Goal: Task Accomplishment & Management: Use online tool/utility

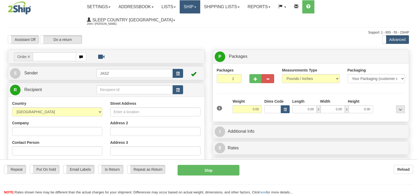
click at [200, 8] on link "Ship" at bounding box center [190, 6] width 20 height 13
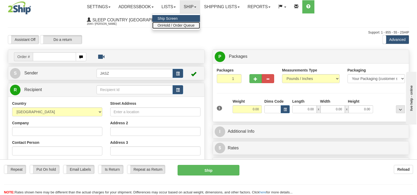
click at [195, 23] on span "OnHold / Order Queue" at bounding box center [176, 25] width 37 height 4
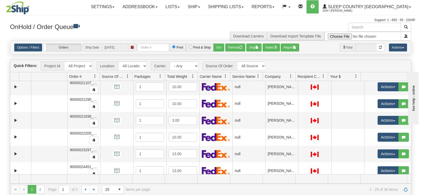
scroll to position [289, 0]
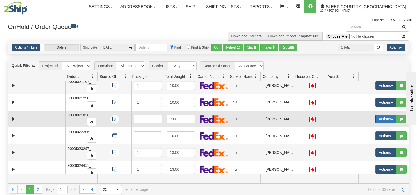
click at [385, 119] on button "Actions" at bounding box center [386, 118] width 21 height 9
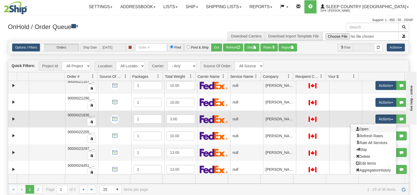
click at [374, 131] on link "Open" at bounding box center [374, 128] width 46 height 7
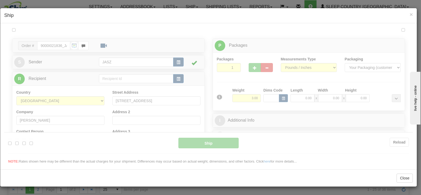
scroll to position [0, 0]
type input "10:38"
type input "16:00"
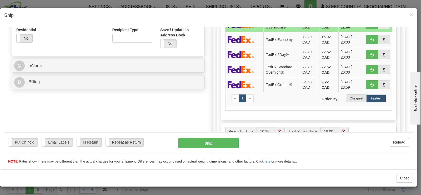
scroll to position [190, 0]
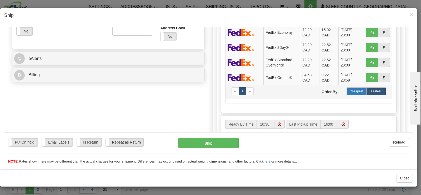
click at [358, 92] on label "Cheapest" at bounding box center [357, 91] width 20 height 8
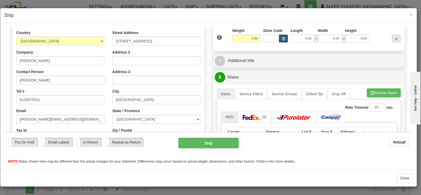
scroll to position [58, 0]
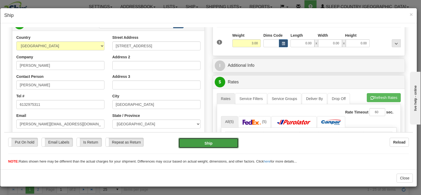
click at [190, 143] on button "Ship" at bounding box center [209, 142] width 60 height 11
type input "92"
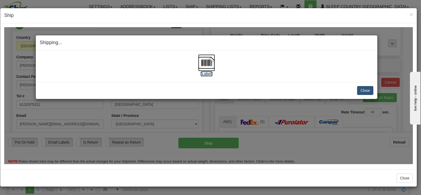
click at [205, 56] on img at bounding box center [206, 62] width 17 height 17
click at [365, 91] on button "Close" at bounding box center [365, 90] width 16 height 9
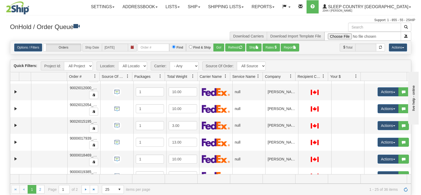
scroll to position [174, 0]
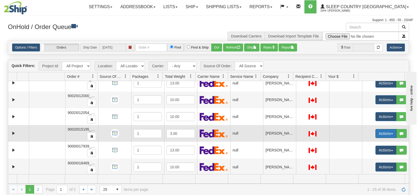
click at [376, 130] on button "Actions" at bounding box center [386, 133] width 21 height 9
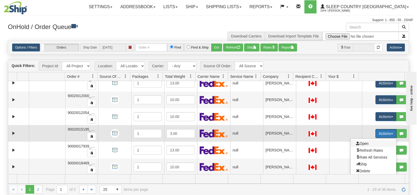
click at [364, 142] on span "Open" at bounding box center [362, 143] width 13 height 4
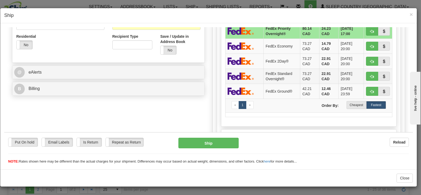
scroll to position [184, 0]
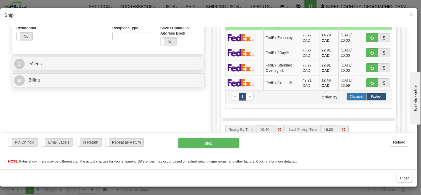
click at [356, 95] on label "Cheapest" at bounding box center [357, 96] width 20 height 8
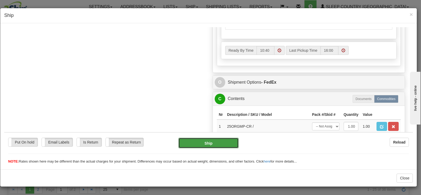
click at [220, 140] on button "Ship" at bounding box center [209, 142] width 60 height 11
type input "92"
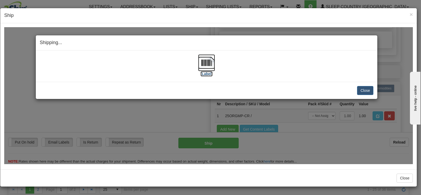
click at [204, 70] on img at bounding box center [206, 62] width 17 height 17
click at [369, 87] on button "Close" at bounding box center [365, 90] width 16 height 9
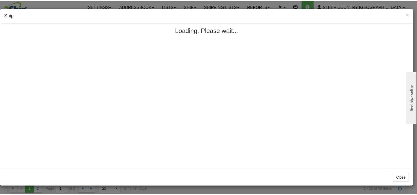
scroll to position [0, 0]
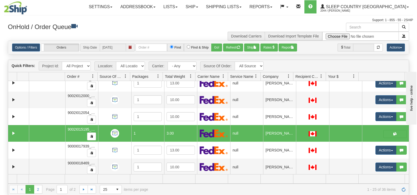
drag, startPoint x: 137, startPoint y: 24, endPoint x: 137, endPoint y: 28, distance: 3.5
click at [137, 28] on h3 "OnHold / Order Queue" at bounding box center [106, 27] width 197 height 8
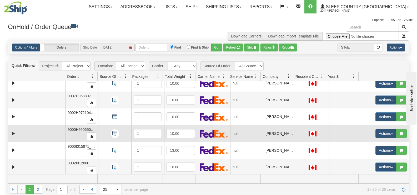
scroll to position [108, 0]
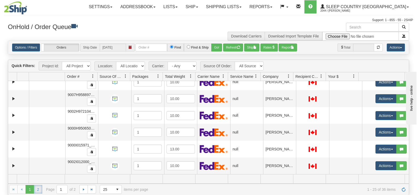
click at [39, 187] on link "2" at bounding box center [38, 189] width 8 height 8
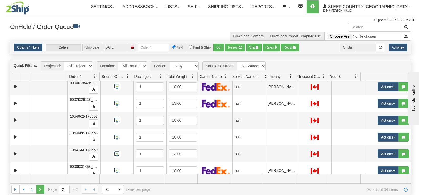
scroll to position [58, 0]
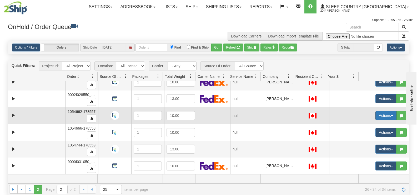
click at [381, 116] on button "Actions" at bounding box center [386, 115] width 21 height 9
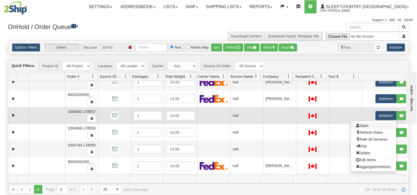
click at [368, 126] on link "Open" at bounding box center [374, 125] width 46 height 7
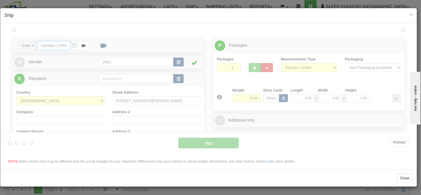
type input "10:44"
type input "16:00"
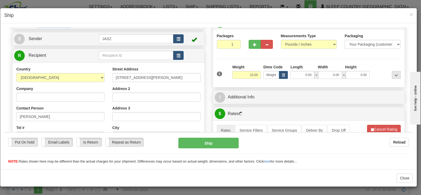
scroll to position [53, 0]
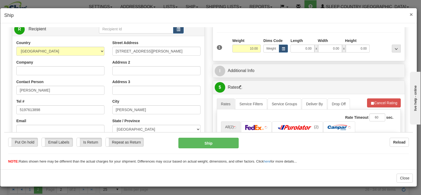
click at [412, 14] on span "×" at bounding box center [411, 14] width 3 height 6
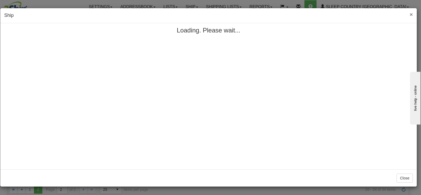
scroll to position [0, 0]
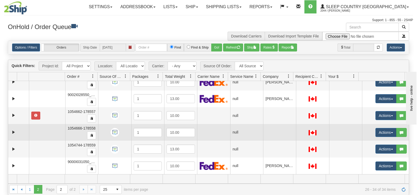
click at [369, 131] on td "Actions Open Refresh Rates Rate All Services Ship Delete Edit Items Aggregation…" at bounding box center [385, 132] width 47 height 17
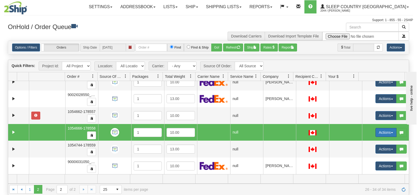
click at [376, 131] on button "Actions" at bounding box center [386, 132] width 21 height 9
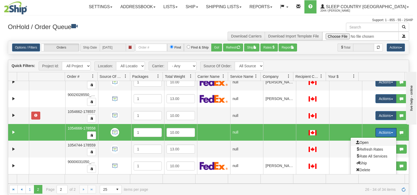
click at [359, 143] on span "Open" at bounding box center [362, 142] width 13 height 4
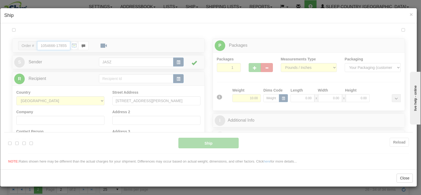
type input "10:44"
type input "16:00"
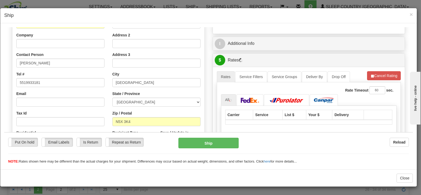
scroll to position [83, 0]
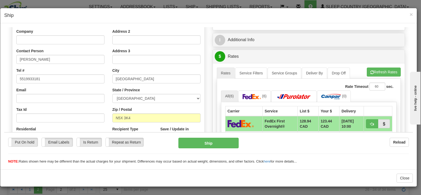
click at [409, 11] on div "× Ship" at bounding box center [208, 15] width 417 height 15
click at [410, 13] on span "×" at bounding box center [411, 14] width 3 height 6
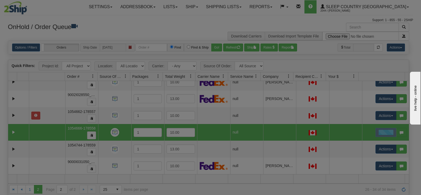
scroll to position [0, 0]
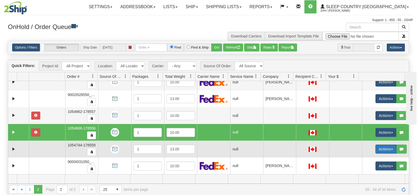
click at [376, 149] on button "Actions" at bounding box center [386, 148] width 21 height 9
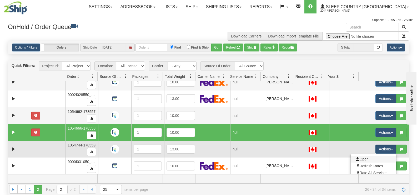
click at [369, 159] on link "Open" at bounding box center [374, 158] width 46 height 7
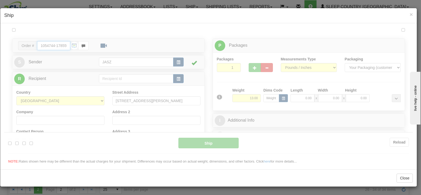
type input "10:44"
type input "16:00"
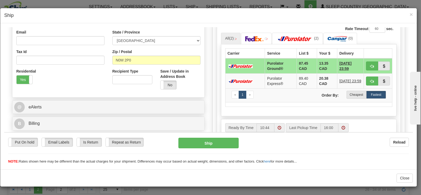
scroll to position [145, 0]
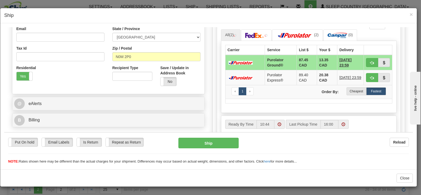
drag, startPoint x: 410, startPoint y: 38, endPoint x: 45, endPoint y: 28, distance: 365.6
click at [357, 93] on label "Cheapest" at bounding box center [357, 91] width 20 height 8
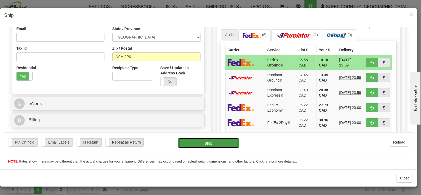
click at [223, 146] on button "Ship" at bounding box center [209, 142] width 60 height 11
type input "92"
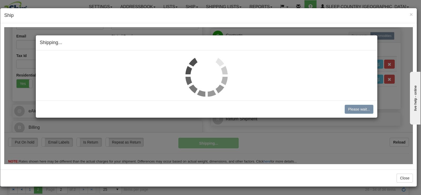
scroll to position [138, 0]
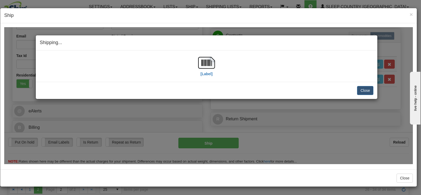
click at [201, 78] on div "[Label] IMPORTANT NOTICE Embassy / Consulate / Government Building / Hospital C…" at bounding box center [207, 65] width 342 height 31
click at [204, 69] on img at bounding box center [206, 62] width 17 height 17
click at [360, 90] on button "Close" at bounding box center [365, 90] width 16 height 9
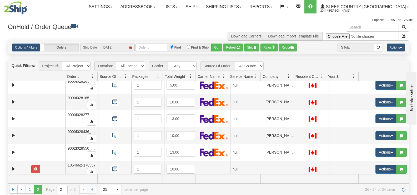
scroll to position [0, 0]
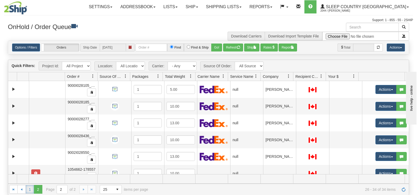
click at [33, 190] on link "1" at bounding box center [30, 189] width 8 height 8
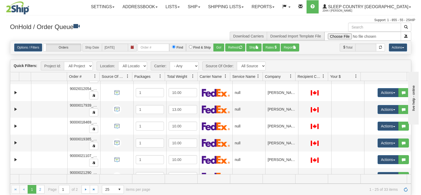
scroll to position [211, 0]
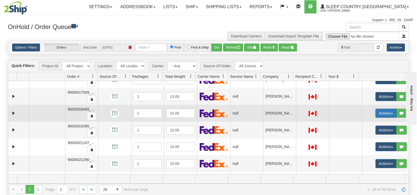
click at [387, 112] on button "Actions" at bounding box center [386, 112] width 21 height 9
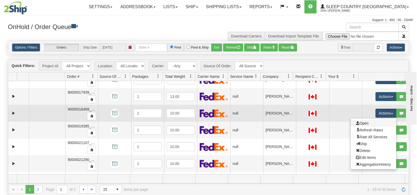
click at [367, 121] on link "Open" at bounding box center [374, 123] width 46 height 7
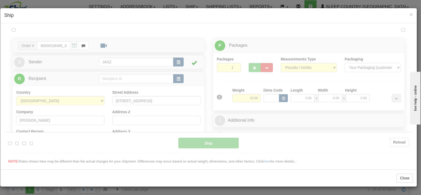
scroll to position [0, 0]
type input "10:47"
type input "16:00"
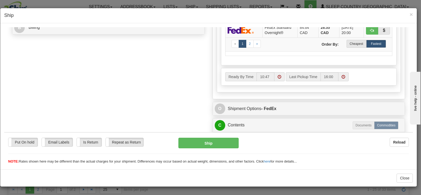
scroll to position [211, 0]
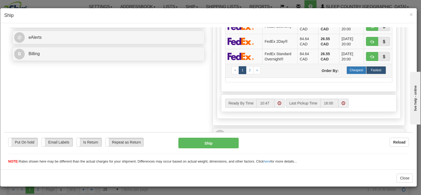
click at [351, 72] on label "Cheapest" at bounding box center [357, 70] width 20 height 8
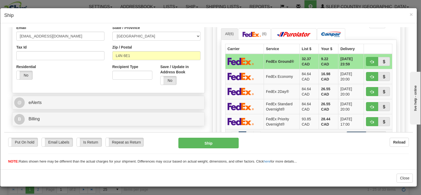
scroll to position [132, 0]
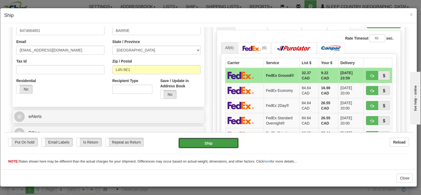
click at [209, 141] on button "Ship" at bounding box center [209, 142] width 60 height 11
type input "92"
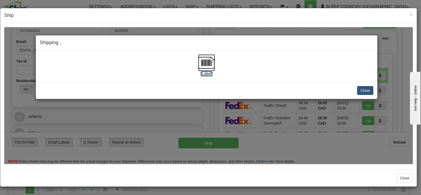
click at [205, 59] on img at bounding box center [206, 62] width 17 height 17
click at [363, 91] on button "Close" at bounding box center [365, 90] width 16 height 9
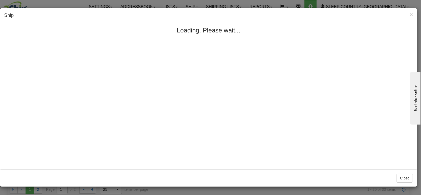
scroll to position [0, 0]
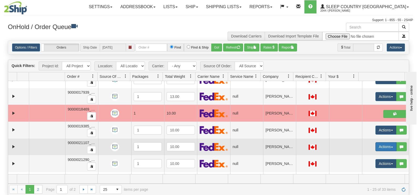
click at [382, 149] on button "Actions" at bounding box center [386, 146] width 21 height 9
click at [364, 157] on span "Open" at bounding box center [362, 156] width 13 height 4
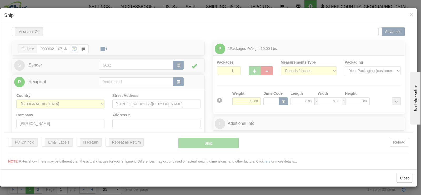
type input "10:52"
type input "16:00"
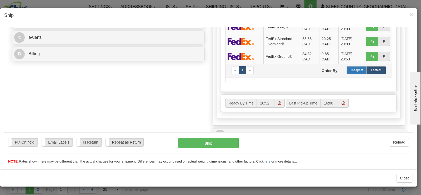
click at [352, 67] on label "Cheapest" at bounding box center [357, 70] width 20 height 8
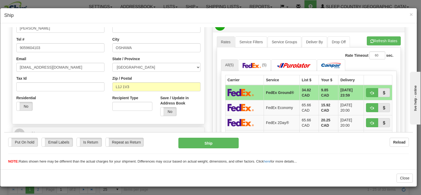
scroll to position [105, 0]
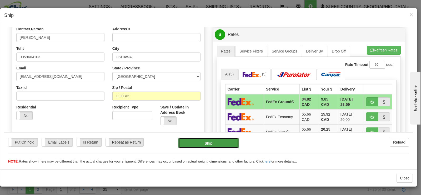
click at [223, 141] on button "Ship" at bounding box center [209, 142] width 60 height 11
type input "92"
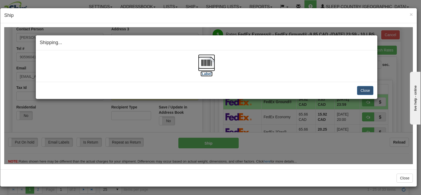
click at [205, 60] on img at bounding box center [206, 62] width 17 height 17
click at [369, 92] on button "Close" at bounding box center [365, 90] width 16 height 9
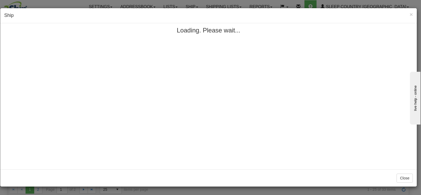
scroll to position [0, 0]
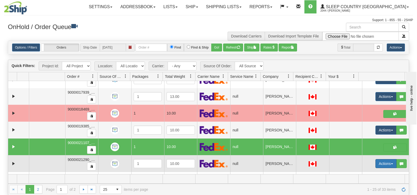
click at [376, 162] on button "Actions" at bounding box center [386, 163] width 21 height 9
click at [364, 171] on span "Open" at bounding box center [362, 173] width 13 height 4
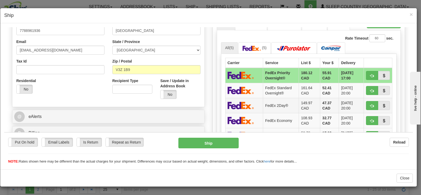
scroll to position [184, 0]
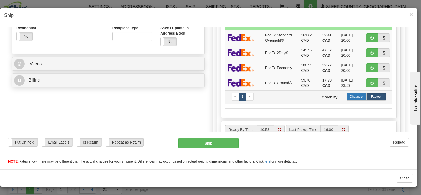
click at [352, 99] on label "Cheapest" at bounding box center [357, 96] width 20 height 8
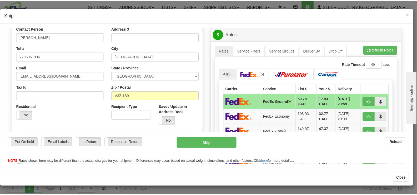
scroll to position [105, 0]
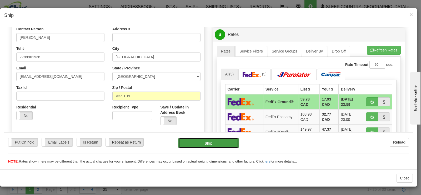
click at [195, 142] on button "Ship" at bounding box center [209, 142] width 60 height 11
type input "92"
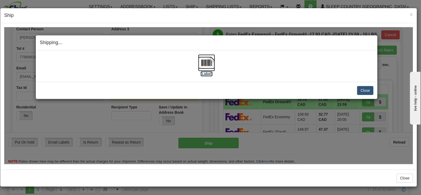
click at [204, 61] on img at bounding box center [206, 62] width 17 height 17
click at [366, 88] on button "Close" at bounding box center [365, 90] width 16 height 9
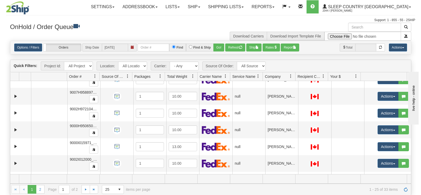
scroll to position [105, 0]
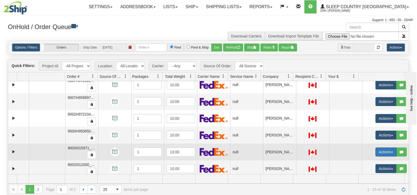
click at [376, 152] on button "Actions" at bounding box center [386, 151] width 21 height 9
click at [369, 162] on link "Open" at bounding box center [374, 161] width 46 height 7
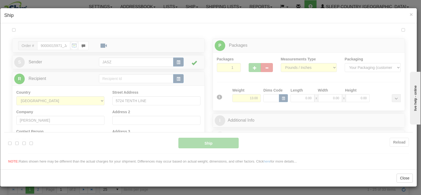
scroll to position [0, 0]
type input "10:59"
type input "16:00"
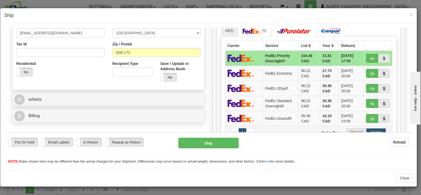
scroll to position [158, 0]
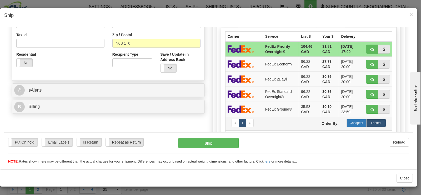
click at [349, 119] on label "Cheapest" at bounding box center [357, 122] width 20 height 8
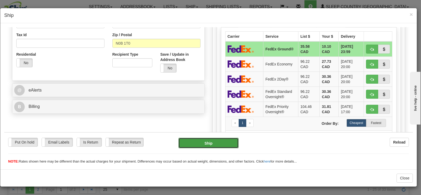
click at [196, 142] on button "Ship" at bounding box center [209, 142] width 60 height 11
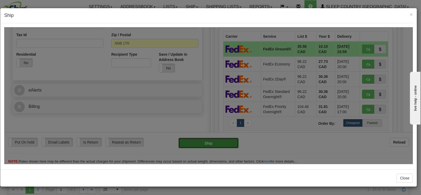
type input "92"
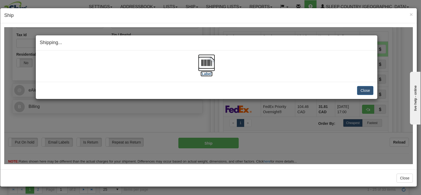
click at [205, 63] on img at bounding box center [206, 62] width 17 height 17
click at [360, 90] on button "Close" at bounding box center [365, 90] width 16 height 9
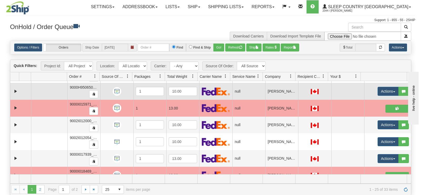
scroll to position [158, 0]
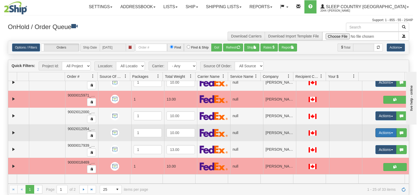
click at [379, 135] on button "Actions" at bounding box center [386, 132] width 21 height 9
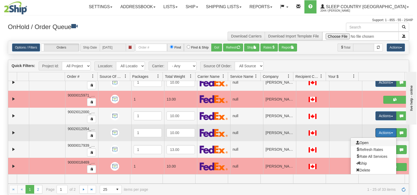
click at [362, 143] on span "Open" at bounding box center [362, 142] width 13 height 4
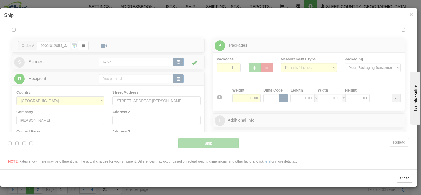
scroll to position [0, 0]
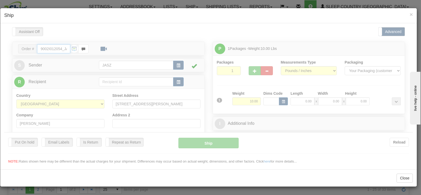
type input "11:01"
type input "16:00"
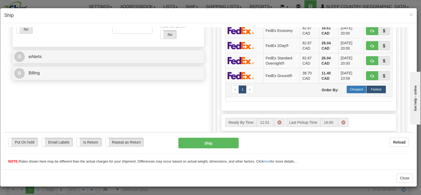
scroll to position [184, 0]
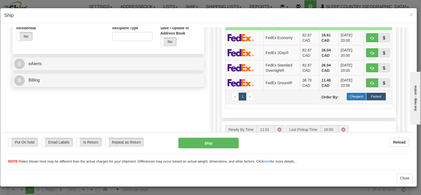
click at [350, 95] on label "Cheapest" at bounding box center [357, 96] width 20 height 8
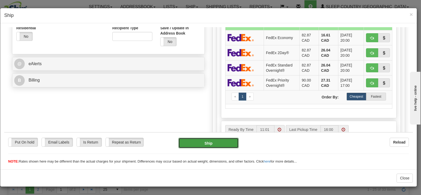
click at [209, 143] on button "Ship" at bounding box center [209, 142] width 60 height 11
type input "92"
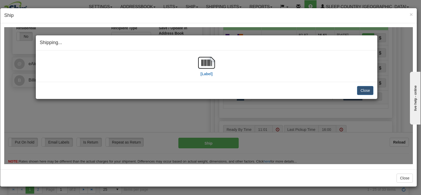
click at [199, 71] on div "[Label]" at bounding box center [206, 65] width 17 height 23
click at [205, 68] on img at bounding box center [206, 62] width 17 height 17
click at [359, 87] on button "Close" at bounding box center [365, 90] width 16 height 9
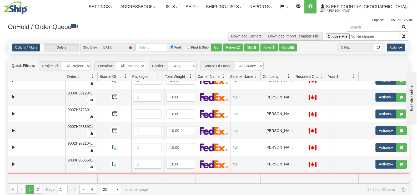
scroll to position [80, 0]
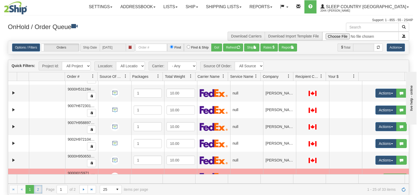
click at [41, 188] on link "2" at bounding box center [38, 189] width 8 height 8
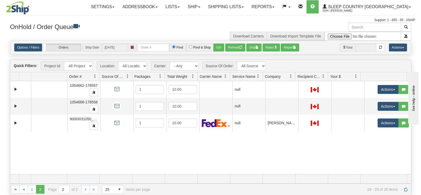
scroll to position [0, 0]
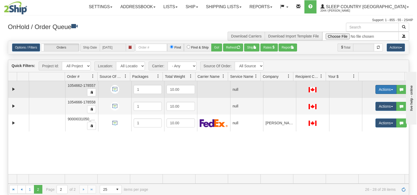
click at [377, 88] on button "Actions" at bounding box center [386, 89] width 21 height 9
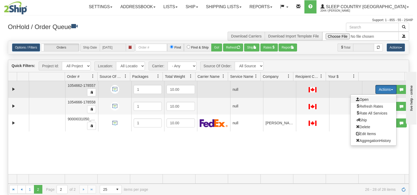
click at [356, 100] on span "Open" at bounding box center [362, 99] width 13 height 4
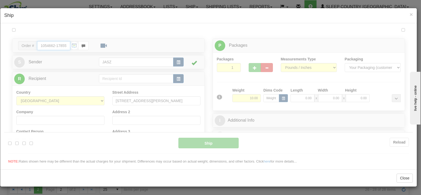
type input "11:04"
type input "16:00"
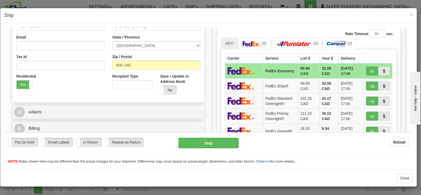
drag, startPoint x: 407, startPoint y: 87, endPoint x: 406, endPoint y: 90, distance: 3.8
click at [406, 90] on div "Please wait... Attention! Ok Add to Bidding... Preview Custom Documents Preview…" at bounding box center [208, 110] width 409 height 439
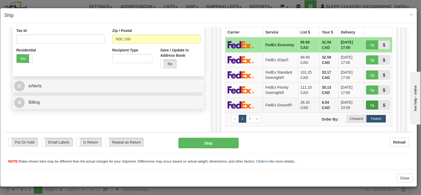
scroll to position [162, 0]
click at [350, 121] on label "Cheapest" at bounding box center [357, 118] width 20 height 8
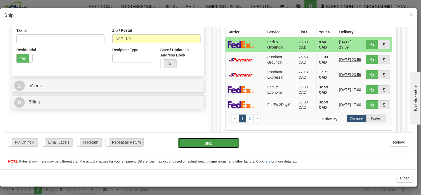
click at [226, 144] on button "Ship" at bounding box center [209, 142] width 60 height 11
type input "92"
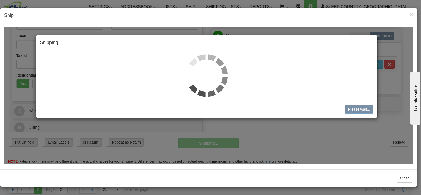
scroll to position [137, 0]
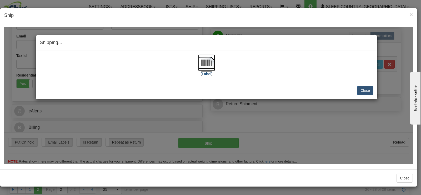
click at [204, 64] on img at bounding box center [206, 62] width 17 height 17
click at [368, 86] on button "Close" at bounding box center [365, 90] width 16 height 9
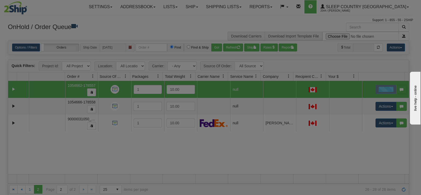
scroll to position [0, 0]
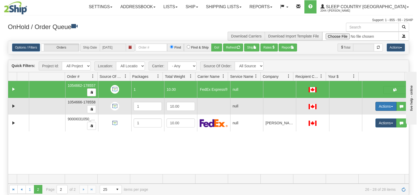
click at [377, 104] on button "Actions" at bounding box center [386, 106] width 21 height 9
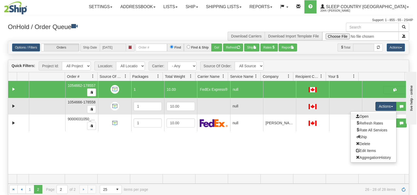
click at [368, 118] on link "Open" at bounding box center [374, 116] width 46 height 7
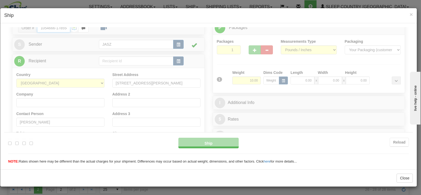
type input "11:05"
type input "16:00"
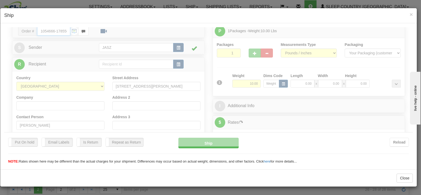
scroll to position [105, 0]
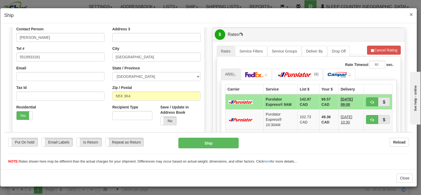
click at [413, 15] on span "×" at bounding box center [411, 14] width 3 height 6
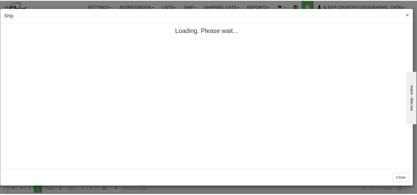
scroll to position [0, 0]
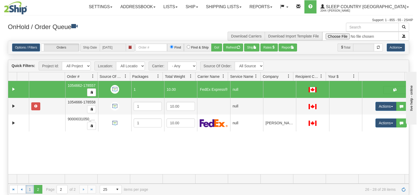
click at [29, 190] on link "1" at bounding box center [30, 189] width 8 height 8
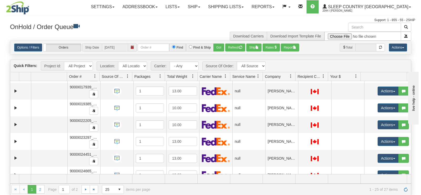
scroll to position [204, 0]
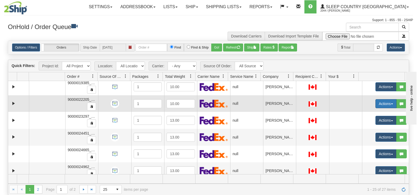
click at [376, 105] on button "Actions" at bounding box center [386, 103] width 21 height 9
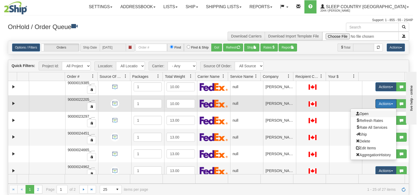
click at [358, 115] on span "Open" at bounding box center [362, 113] width 13 height 4
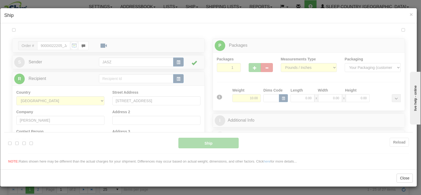
scroll to position [0, 0]
type input "11:05"
type input "16:00"
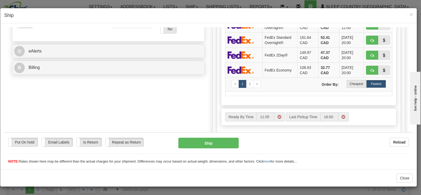
scroll to position [237, 0]
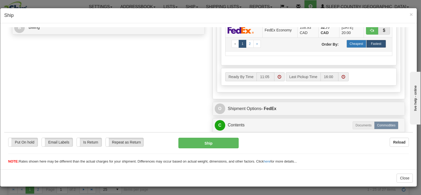
click at [350, 44] on label "Cheapest" at bounding box center [357, 43] width 20 height 8
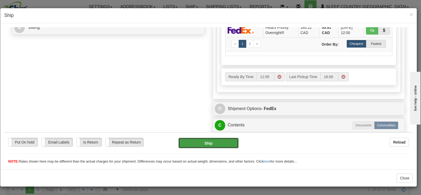
click at [211, 143] on button "Ship" at bounding box center [209, 142] width 60 height 11
type input "92"
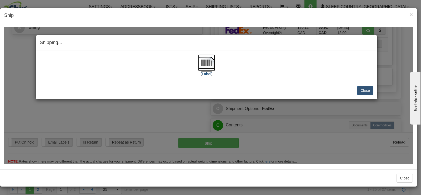
click at [211, 64] on img at bounding box center [206, 62] width 17 height 17
click at [357, 88] on button "Close" at bounding box center [365, 90] width 16 height 9
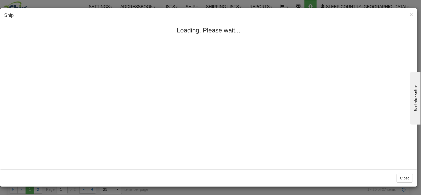
scroll to position [0, 0]
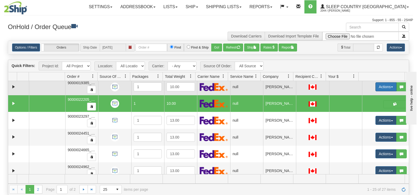
click at [379, 85] on button "Actions" at bounding box center [386, 86] width 21 height 9
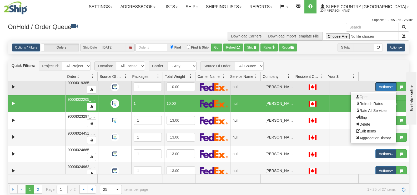
click at [359, 97] on span "Open" at bounding box center [362, 97] width 13 height 4
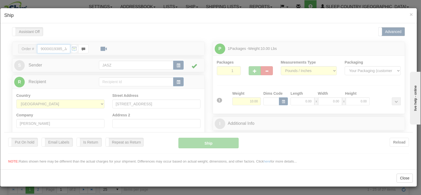
type input "11:06"
type input "16:00"
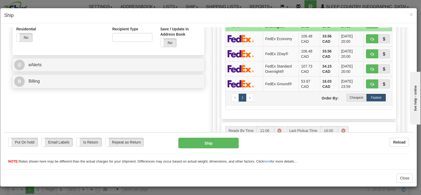
scroll to position [184, 0]
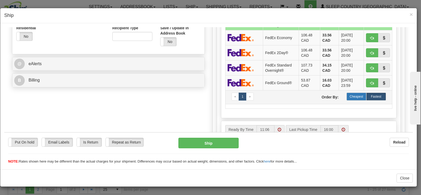
click at [353, 97] on label "Cheapest" at bounding box center [357, 96] width 20 height 8
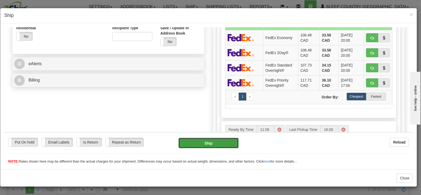
click at [228, 140] on button "Ship" at bounding box center [209, 142] width 60 height 11
type input "92"
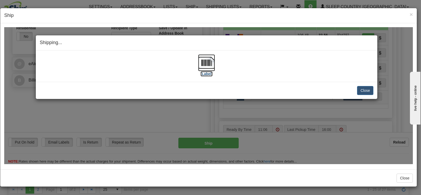
click at [202, 67] on img at bounding box center [206, 62] width 17 height 17
click at [370, 90] on button "Close" at bounding box center [365, 90] width 16 height 9
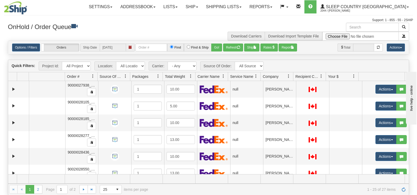
scroll to position [326, 0]
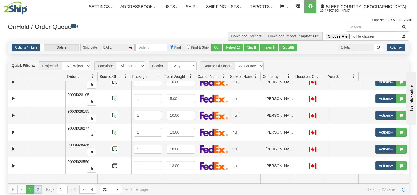
click at [36, 189] on link "2" at bounding box center [38, 189] width 8 height 8
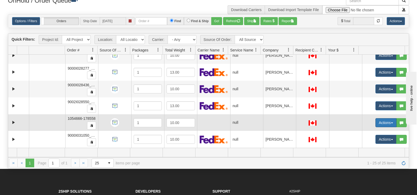
click at [378, 123] on button "Actions" at bounding box center [386, 122] width 21 height 9
click at [373, 129] on link "Open" at bounding box center [374, 132] width 46 height 7
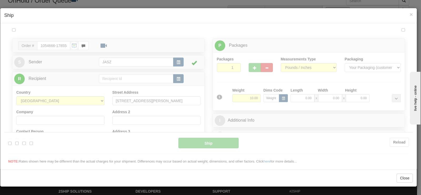
scroll to position [0, 0]
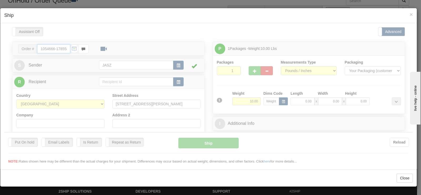
type input "11:11"
type input "16:00"
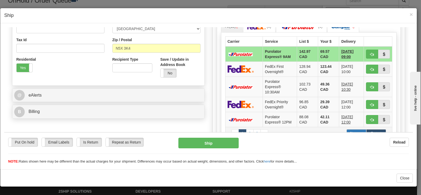
scroll to position [158, 0]
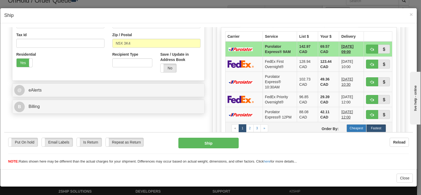
click at [353, 130] on label "Cheapest" at bounding box center [357, 128] width 20 height 8
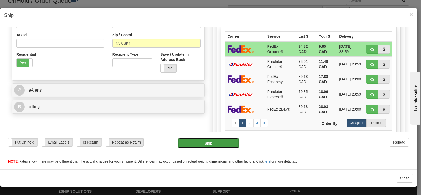
click at [230, 145] on button "Ship" at bounding box center [209, 142] width 60 height 11
type input "92"
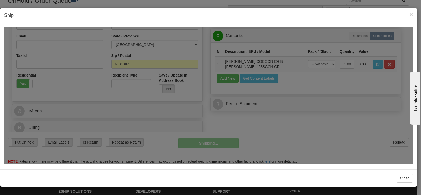
scroll to position [137, 0]
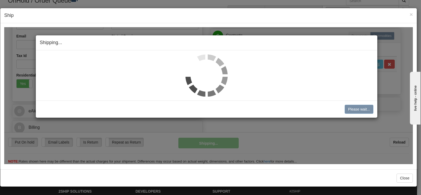
click at [204, 68] on img at bounding box center [207, 75] width 42 height 42
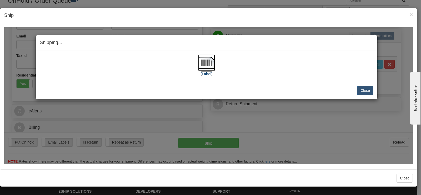
click at [204, 68] on img at bounding box center [206, 62] width 17 height 17
click at [368, 94] on button "Close" at bounding box center [365, 90] width 16 height 9
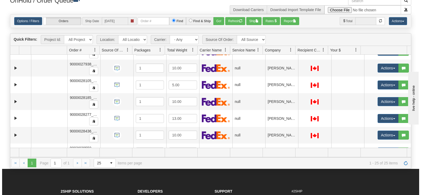
scroll to position [273, 0]
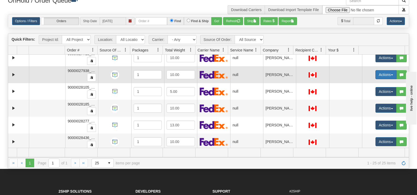
drag, startPoint x: 380, startPoint y: 76, endPoint x: 375, endPoint y: 78, distance: 5.2
click at [380, 76] on button "Actions" at bounding box center [386, 74] width 21 height 9
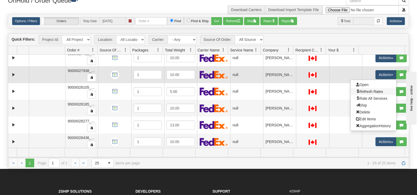
click at [365, 88] on link "Refresh Rates" at bounding box center [374, 91] width 46 height 7
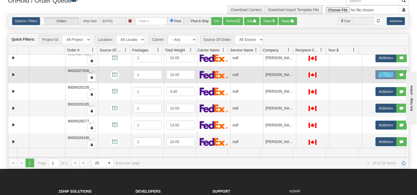
click at [376, 74] on div at bounding box center [386, 74] width 21 height 9
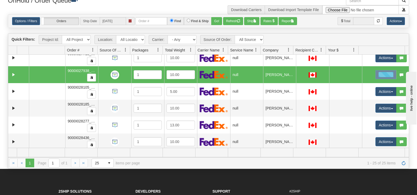
click at [376, 74] on div at bounding box center [386, 74] width 21 height 9
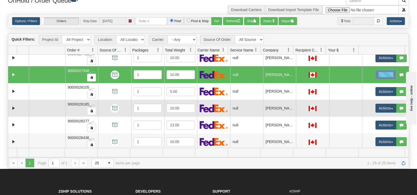
click at [339, 106] on td at bounding box center [345, 108] width 33 height 17
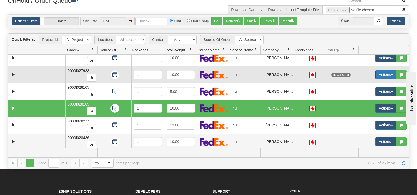
click at [376, 75] on button "Actions" at bounding box center [386, 74] width 21 height 9
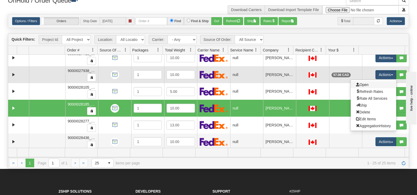
click at [368, 87] on link "Open" at bounding box center [374, 84] width 46 height 7
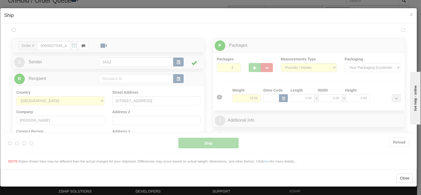
scroll to position [0, 0]
type input "01"
type input "11:12"
type input "16:00"
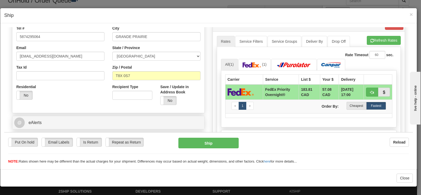
scroll to position [132, 0]
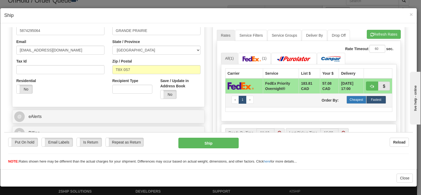
click at [349, 103] on label "Cheapest" at bounding box center [357, 99] width 20 height 8
click at [252, 61] on img at bounding box center [252, 58] width 18 height 5
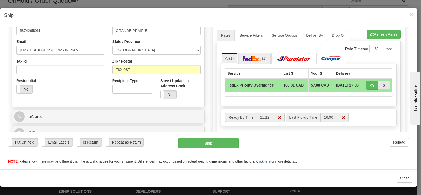
click at [236, 63] on link "All (1)" at bounding box center [229, 57] width 17 height 11
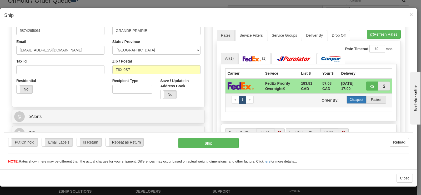
click at [352, 103] on label "Cheapest" at bounding box center [357, 99] width 20 height 8
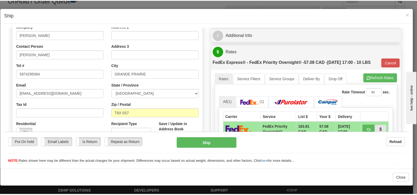
scroll to position [0, 0]
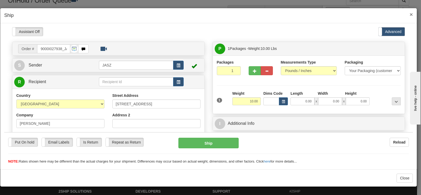
click at [413, 13] on span "×" at bounding box center [411, 14] width 3 height 6
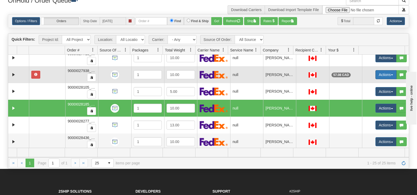
click at [391, 75] on span "button" at bounding box center [392, 74] width 2 height 1
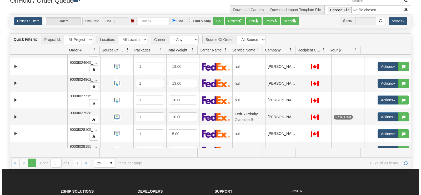
scroll to position [237, 0]
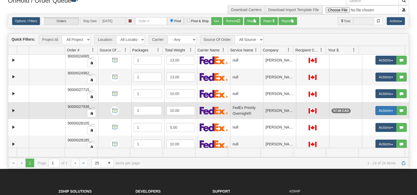
click at [385, 109] on button "Actions" at bounding box center [386, 110] width 21 height 9
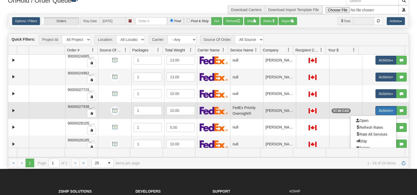
click at [377, 117] on ul "Open Refresh Rates Rate All Services Ship Delete Edit Items AggregationHistory" at bounding box center [374, 140] width 46 height 51
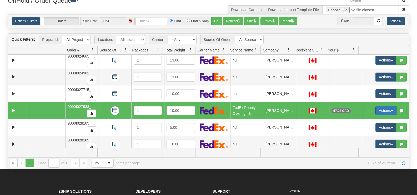
click at [376, 111] on button "Actions" at bounding box center [386, 110] width 21 height 9
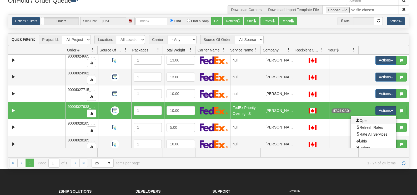
click at [366, 120] on link "Open" at bounding box center [374, 120] width 46 height 7
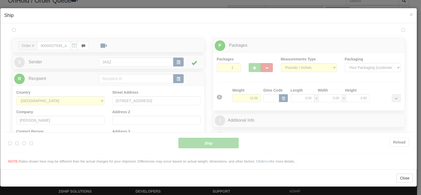
scroll to position [0, 0]
type input "01"
type input "11:13"
type input "16:00"
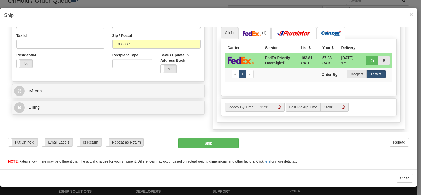
scroll to position [158, 0]
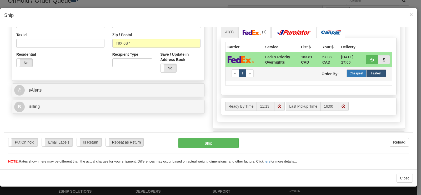
click at [357, 77] on label "Cheapest" at bounding box center [357, 73] width 20 height 8
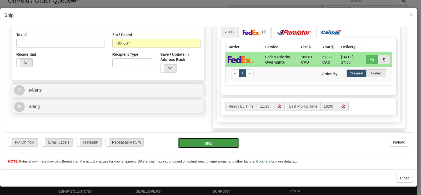
click at [222, 146] on button "Ship" at bounding box center [209, 142] width 60 height 11
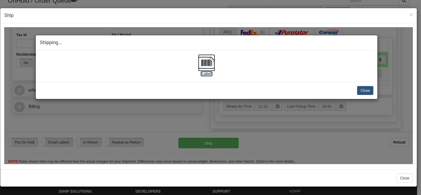
click at [206, 62] on img at bounding box center [206, 62] width 17 height 17
click at [368, 90] on button "Close" at bounding box center [365, 90] width 16 height 9
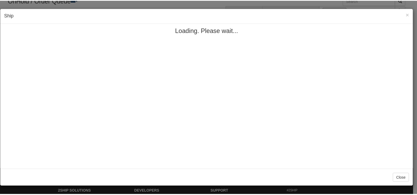
scroll to position [0, 0]
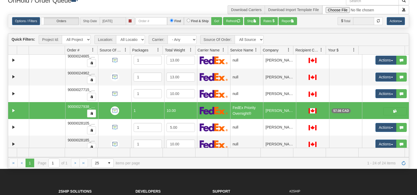
click at [310, 29] on div "Is equal to Is not equal to Contains Does not contains CAD USD EUR ZAR RON ANG …" at bounding box center [208, 91] width 409 height 154
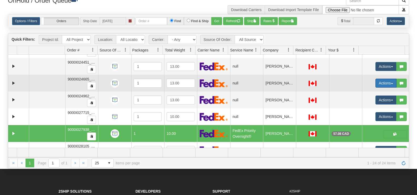
click at [376, 85] on button "Actions" at bounding box center [386, 82] width 21 height 9
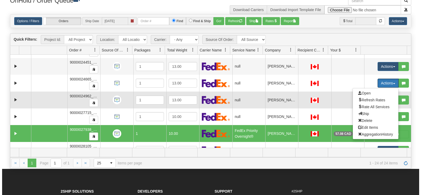
scroll to position [241, 0]
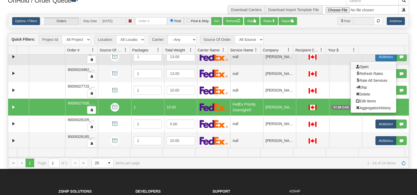
click at [358, 68] on span "Open" at bounding box center [362, 67] width 13 height 4
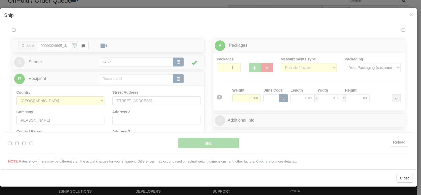
scroll to position [0, 0]
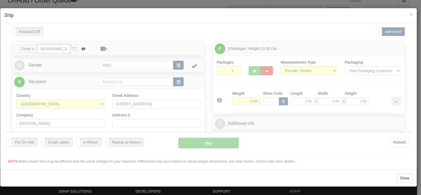
type input "11:14"
type input "16:00"
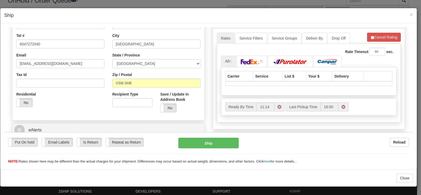
scroll to position [158, 0]
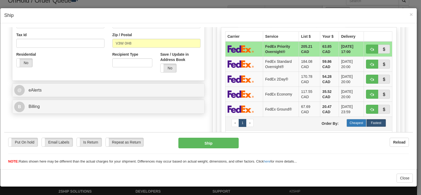
click at [356, 121] on label "Cheapest" at bounding box center [357, 122] width 20 height 8
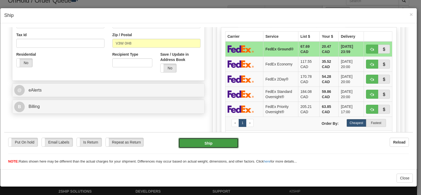
click at [219, 137] on button "Ship" at bounding box center [209, 142] width 60 height 11
type input "92"
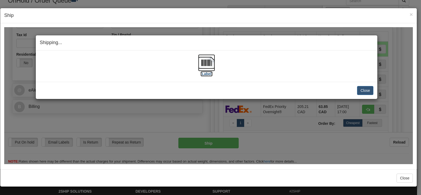
click at [206, 65] on img at bounding box center [206, 62] width 17 height 17
click at [367, 88] on button "Close" at bounding box center [365, 90] width 16 height 9
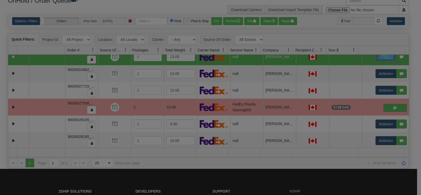
scroll to position [0, 0]
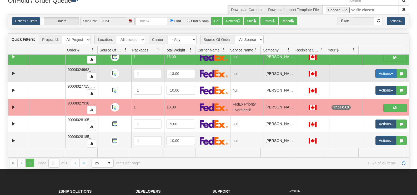
click at [381, 71] on button "Actions" at bounding box center [386, 73] width 21 height 9
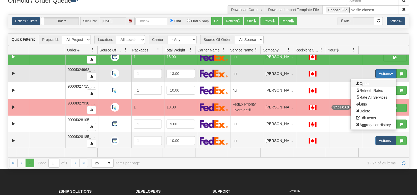
click at [365, 83] on span "Open" at bounding box center [362, 83] width 13 height 4
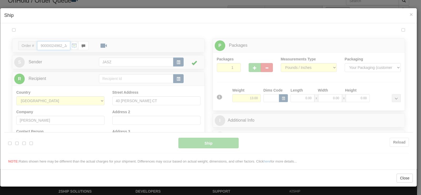
type input "11:15"
type input "16:00"
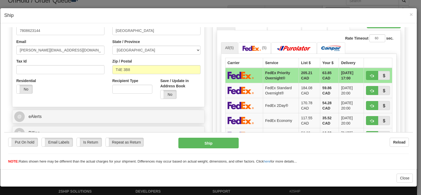
scroll to position [158, 0]
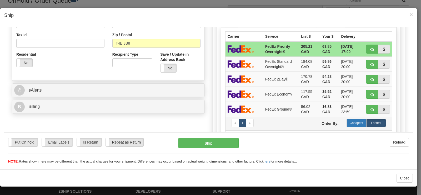
click at [349, 122] on label "Cheapest" at bounding box center [357, 122] width 20 height 8
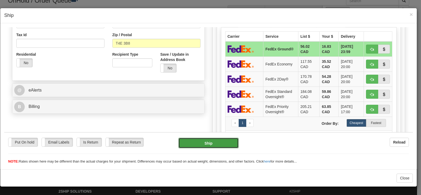
click at [217, 145] on button "Ship" at bounding box center [209, 142] width 60 height 11
type input "92"
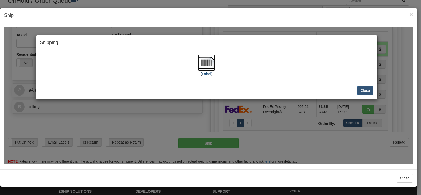
click at [206, 62] on img at bounding box center [206, 62] width 17 height 17
click at [363, 89] on button "Close" at bounding box center [365, 90] width 16 height 9
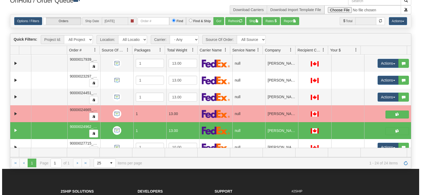
scroll to position [170, 0]
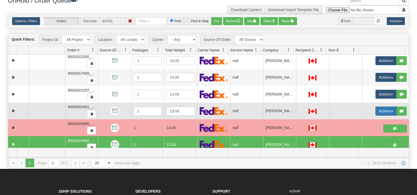
click at [382, 110] on button "Actions" at bounding box center [386, 110] width 21 height 9
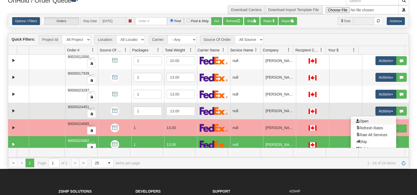
click at [376, 119] on link "Open" at bounding box center [374, 120] width 46 height 7
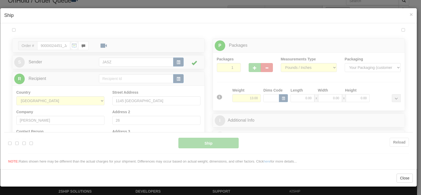
scroll to position [0, 0]
type input "11:17"
type input "16:00"
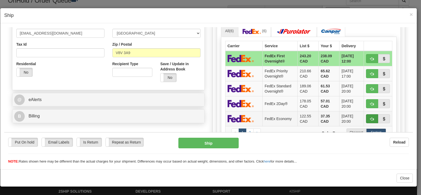
scroll to position [184, 0]
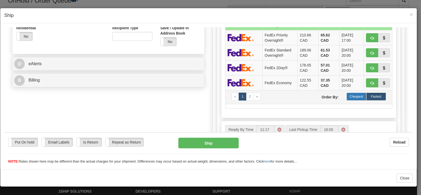
click at [347, 93] on label "Cheapest" at bounding box center [357, 96] width 20 height 8
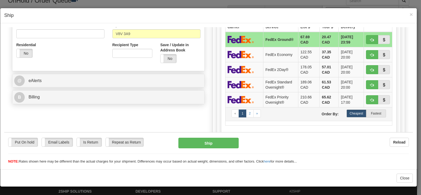
scroll to position [158, 0]
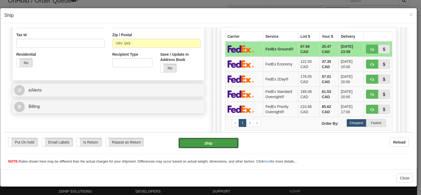
click at [210, 140] on button "Ship" at bounding box center [209, 142] width 60 height 11
type input "92"
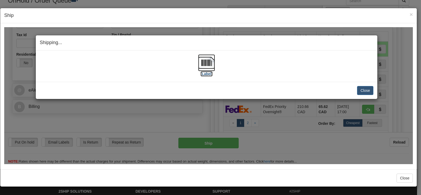
click at [205, 67] on img at bounding box center [206, 62] width 17 height 17
click at [369, 88] on button "Close" at bounding box center [365, 90] width 16 height 9
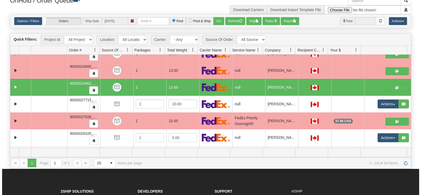
scroll to position [233, 0]
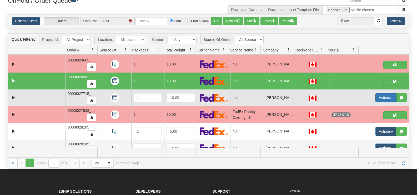
click at [377, 97] on button "Actions" at bounding box center [386, 97] width 21 height 9
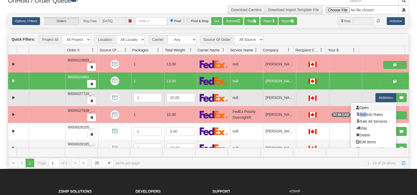
drag, startPoint x: 361, startPoint y: 111, endPoint x: 360, endPoint y: 105, distance: 6.3
click at [360, 105] on ul "Open Refresh Rates Rate All Services Ship Delete Edit Items AggregationHistory" at bounding box center [374, 127] width 46 height 51
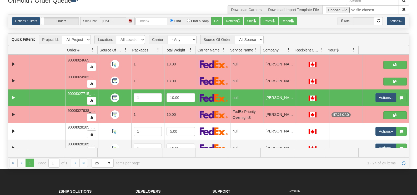
click at [382, 92] on td "Actions Open Refresh Rates Rate All Services Ship Delete Edit Items Aggregation…" at bounding box center [385, 97] width 47 height 17
click at [380, 97] on button "Actions" at bounding box center [386, 97] width 21 height 9
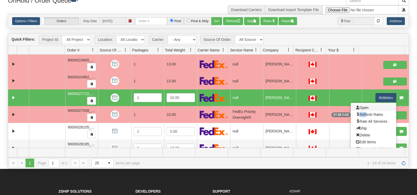
click at [369, 107] on link "Open" at bounding box center [374, 107] width 46 height 7
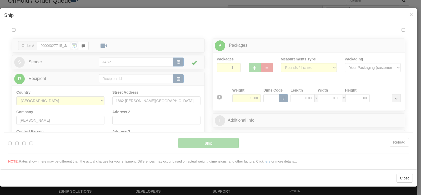
scroll to position [0, 0]
type input "11:18"
type input "16:00"
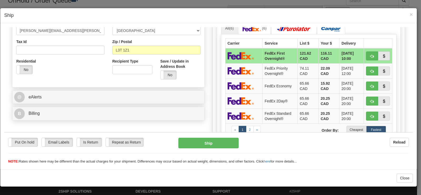
scroll to position [158, 0]
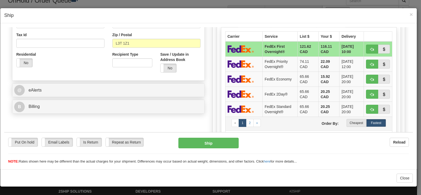
click at [350, 118] on td "« 1 2 » Order By: Cheapest Fastest" at bounding box center [308, 123] width 167 height 14
click at [350, 122] on label "Cheapest" at bounding box center [357, 122] width 20 height 8
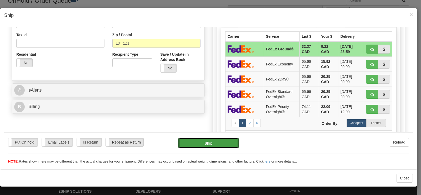
click at [217, 137] on div "Put On hold Put On hold Email Labels Email Labels Edit Is Return Is Return Repe…" at bounding box center [208, 148] width 409 height 32
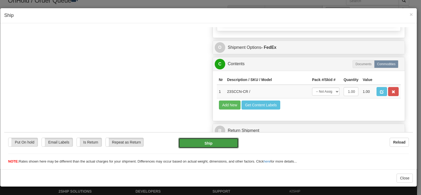
scroll to position [301, 0]
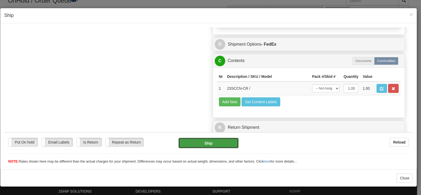
click at [205, 140] on button "Ship" at bounding box center [209, 142] width 60 height 11
type input "92"
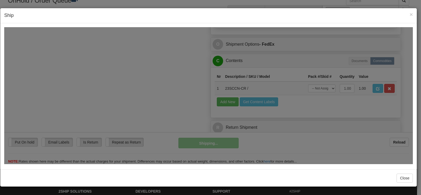
scroll to position [312, 0]
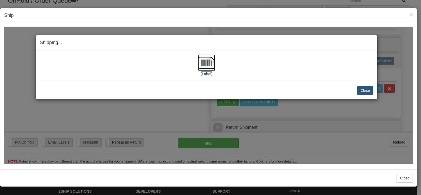
click at [205, 68] on img at bounding box center [206, 62] width 17 height 17
click at [362, 89] on button "Close" at bounding box center [365, 90] width 16 height 9
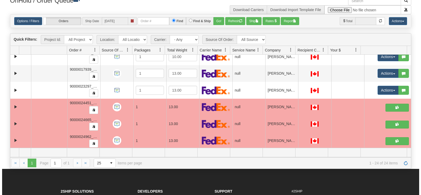
scroll to position [161, 0]
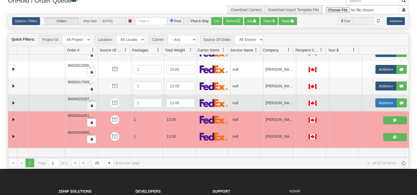
click at [377, 100] on button "Actions" at bounding box center [386, 102] width 21 height 9
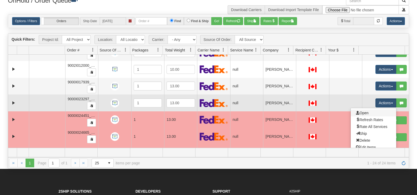
click at [366, 111] on link "Open" at bounding box center [374, 112] width 46 height 7
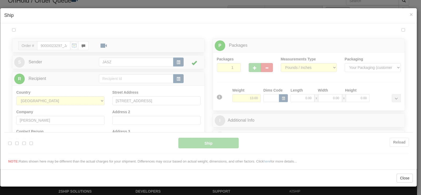
scroll to position [0, 0]
type input "11:19"
type input "16:00"
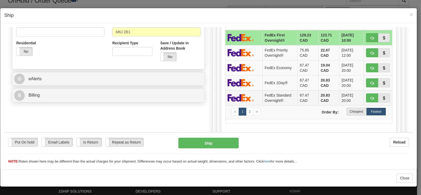
scroll to position [158, 0]
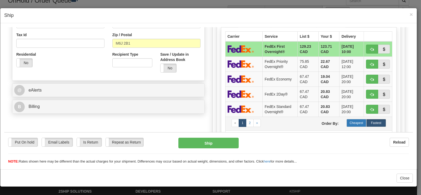
click at [349, 120] on label "Cheapest" at bounding box center [357, 122] width 20 height 8
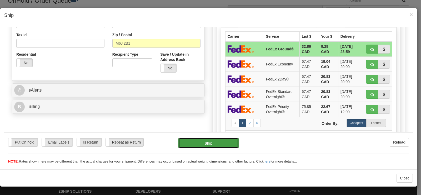
click at [219, 142] on button "Ship" at bounding box center [209, 142] width 60 height 11
type input "92"
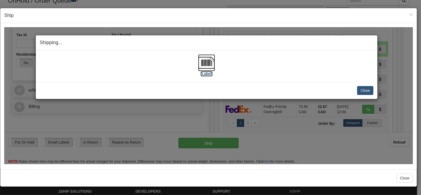
click at [201, 60] on img at bounding box center [206, 62] width 17 height 17
click at [364, 90] on button "Close" at bounding box center [365, 90] width 16 height 9
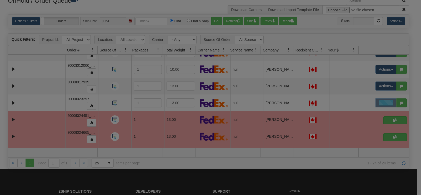
scroll to position [0, 0]
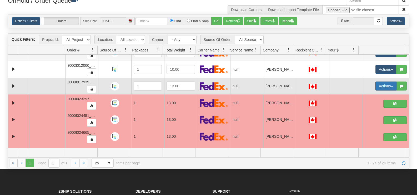
click at [381, 86] on button "Actions" at bounding box center [386, 85] width 21 height 9
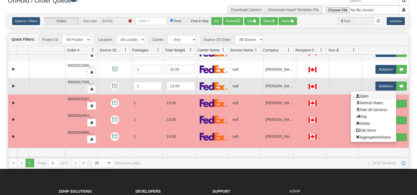
click at [368, 95] on link "Open" at bounding box center [374, 95] width 46 height 7
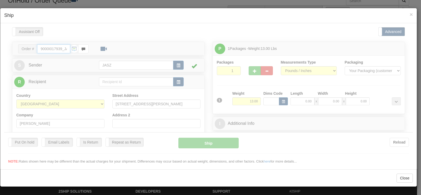
type input "11:20"
type input "16:00"
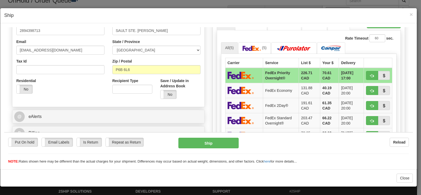
scroll to position [211, 0]
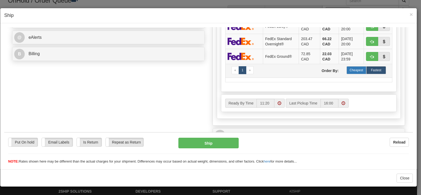
click at [354, 71] on label "Cheapest" at bounding box center [357, 70] width 20 height 8
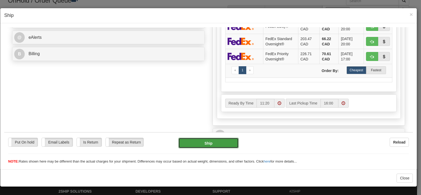
click at [230, 142] on button "Ship" at bounding box center [209, 142] width 60 height 11
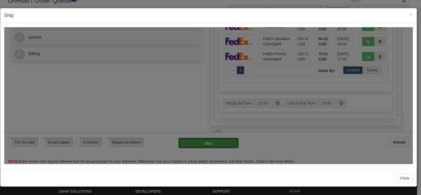
type input "92"
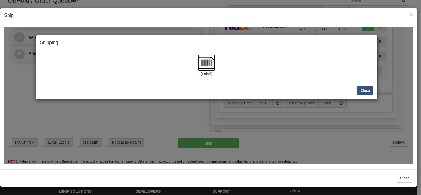
click at [204, 62] on img at bounding box center [206, 62] width 17 height 17
click at [366, 90] on button "Close" at bounding box center [365, 90] width 16 height 9
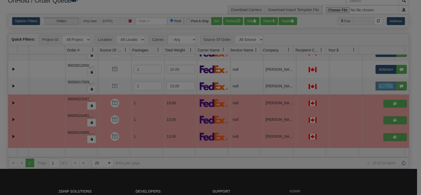
scroll to position [0, 0]
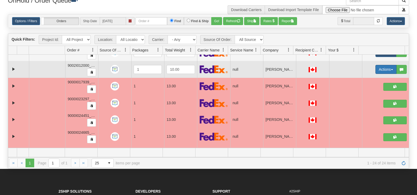
click at [376, 73] on button "Actions" at bounding box center [386, 69] width 21 height 9
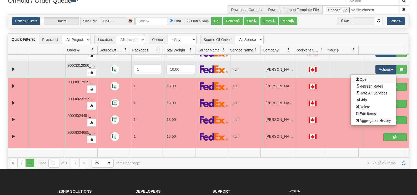
click at [369, 81] on link "Open" at bounding box center [374, 79] width 46 height 7
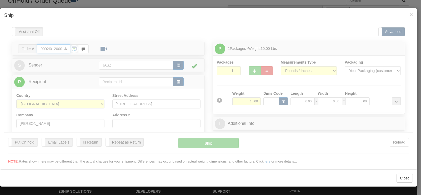
type input "11:21"
type input "16:00"
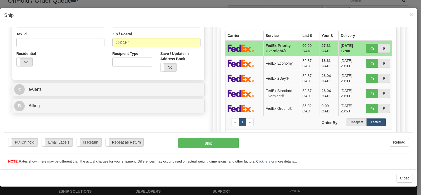
scroll to position [162, 0]
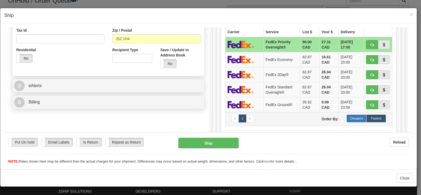
click at [362, 118] on label "Cheapest" at bounding box center [357, 118] width 20 height 8
click at [199, 152] on div "Put On hold Put On hold Email Labels Email Labels Edit Is Return Is Return Repe…" at bounding box center [208, 150] width 409 height 26
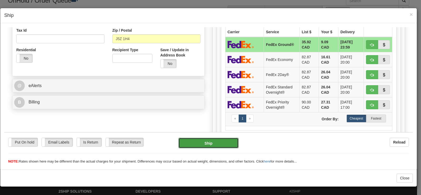
click at [199, 142] on button "Ship" at bounding box center [209, 142] width 60 height 11
type input "92"
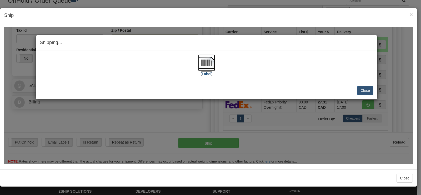
click at [203, 69] on img at bounding box center [206, 62] width 17 height 17
click at [363, 94] on button "Close" at bounding box center [365, 90] width 16 height 9
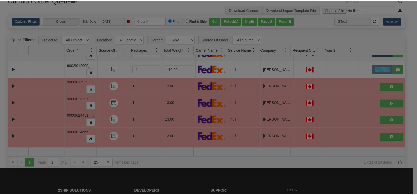
scroll to position [0, 0]
